Goal: Task Accomplishment & Management: Use online tool/utility

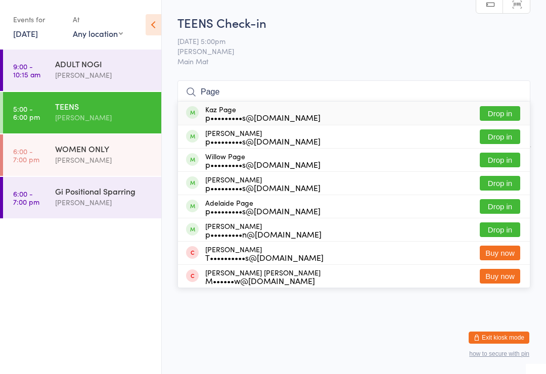
type input "Page"
click at [243, 204] on div "Adelaide Page p•••••••••s@[DOMAIN_NAME]" at bounding box center [262, 207] width 115 height 16
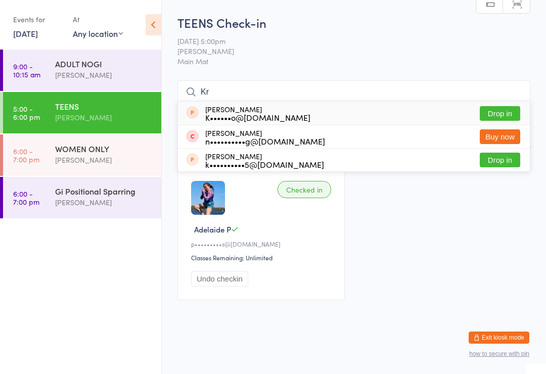
type input "K"
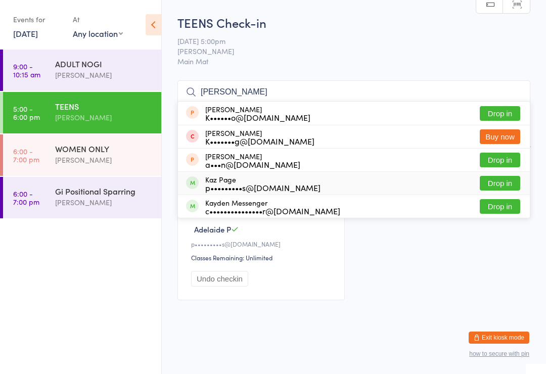
type input "[PERSON_NAME]"
click at [284, 184] on div "p•••••••••s@[DOMAIN_NAME]" at bounding box center [262, 188] width 115 height 8
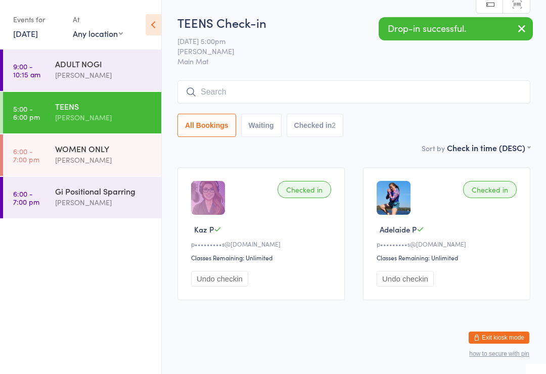
click at [236, 282] on button "Undo checkin" at bounding box center [219, 279] width 57 height 16
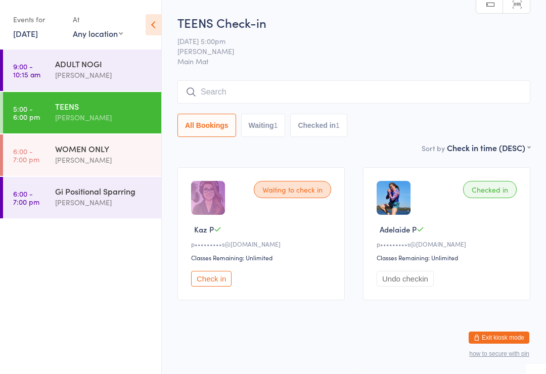
click at [103, 145] on div "WOMEN ONLY" at bounding box center [104, 148] width 98 height 11
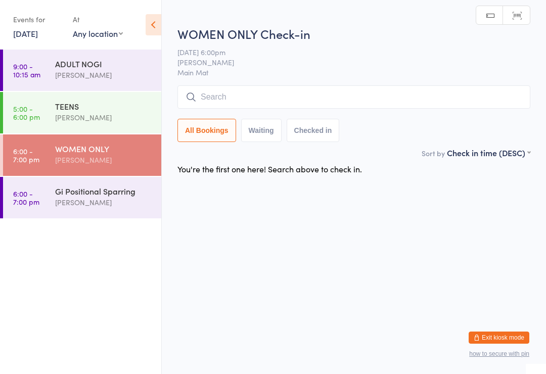
click at [102, 108] on div "TEENS" at bounding box center [104, 106] width 98 height 11
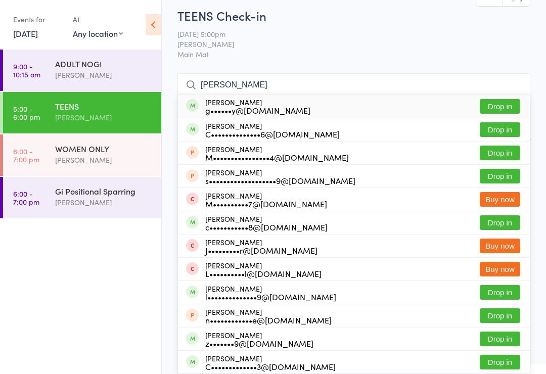
type input "[PERSON_NAME]"
click at [508, 109] on button "Drop in" at bounding box center [500, 106] width 40 height 15
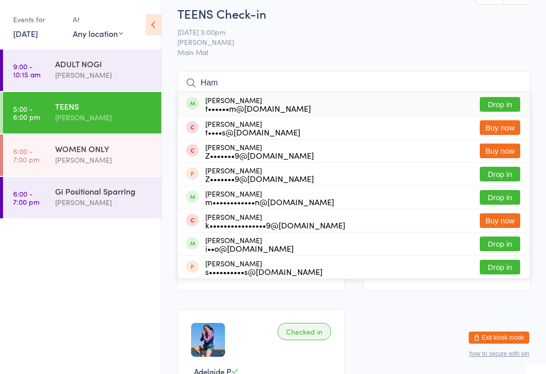
type input "Ham"
click at [504, 202] on button "Drop in" at bounding box center [500, 197] width 40 height 15
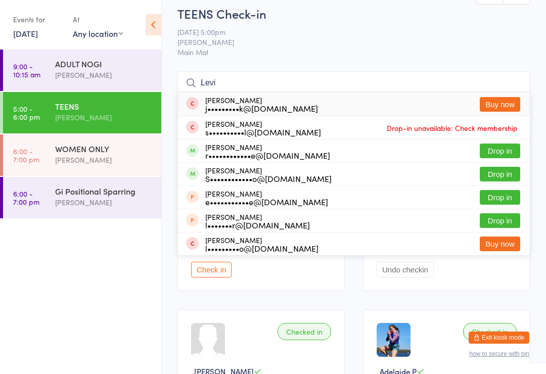
type input "Levi"
click at [491, 158] on button "Drop in" at bounding box center [500, 151] width 40 height 15
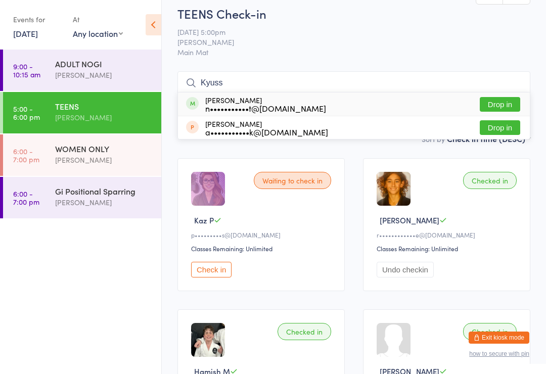
type input "Kyuss"
click at [504, 103] on div "[PERSON_NAME] n•••••••••••t@[DOMAIN_NAME] Drop in" at bounding box center [354, 104] width 352 height 23
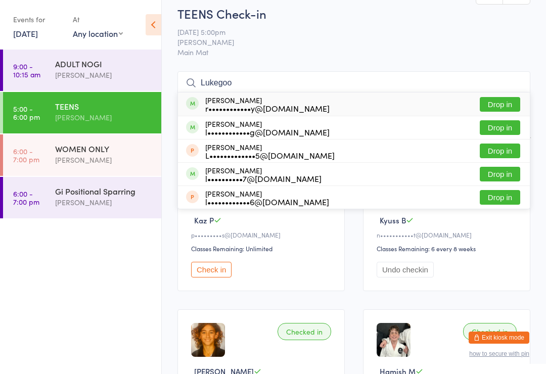
type input "Lukegoo"
click at [498, 108] on button "Drop in" at bounding box center [500, 104] width 40 height 15
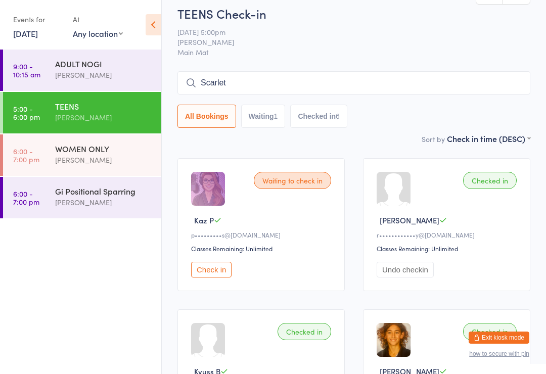
type input "Scarlet"
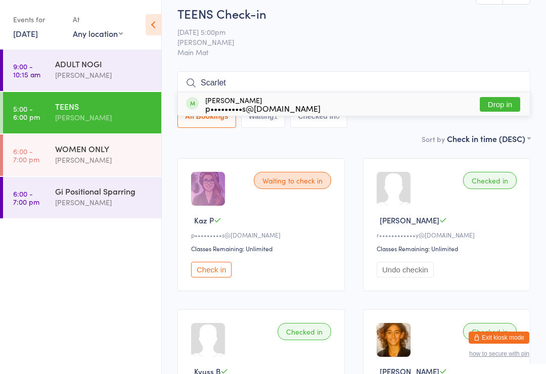
click at [506, 112] on button "Drop in" at bounding box center [500, 104] width 40 height 15
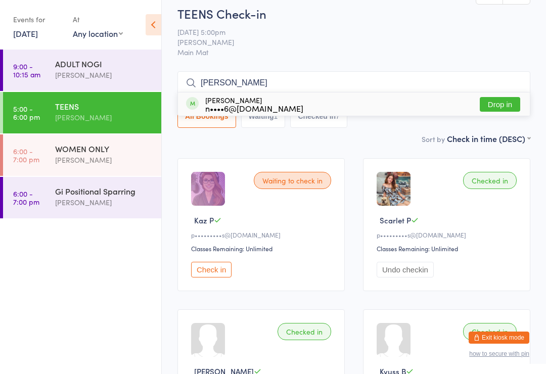
type input "[PERSON_NAME]"
click at [518, 112] on button "Drop in" at bounding box center [500, 104] width 40 height 15
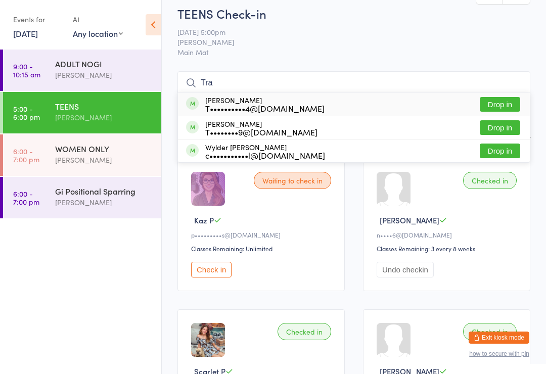
type input "Tra"
click at [501, 112] on button "Drop in" at bounding box center [500, 104] width 40 height 15
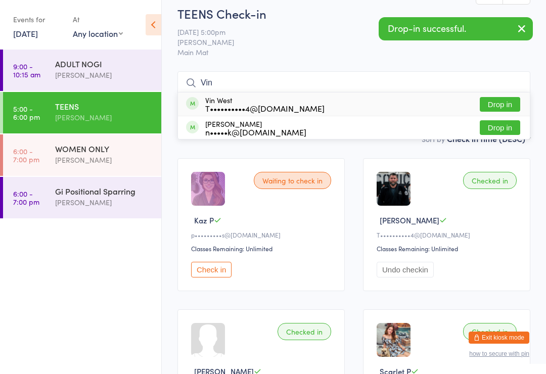
type input "Vin"
click at [504, 112] on button "Drop in" at bounding box center [500, 104] width 40 height 15
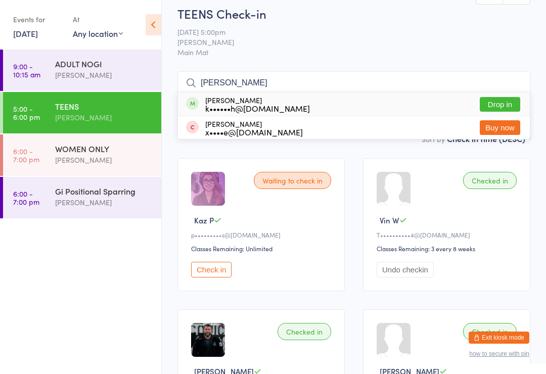
type input "[PERSON_NAME]"
click at [255, 108] on div "[PERSON_NAME] k••••••h@[DOMAIN_NAME]" at bounding box center [257, 104] width 105 height 16
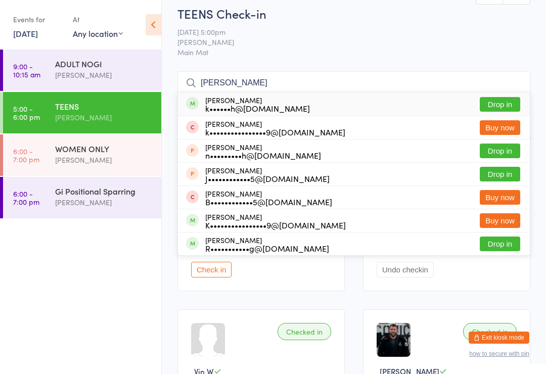
type input "[PERSON_NAME]"
click at [502, 108] on button "Drop in" at bounding box center [500, 104] width 40 height 15
